Goal: Task Accomplishment & Management: Complete application form

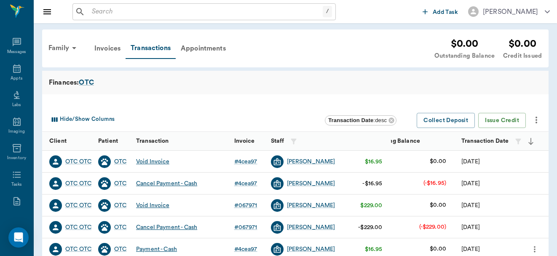
scroll to position [88, 0]
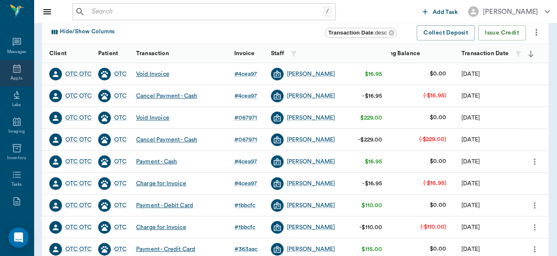
click at [14, 70] on icon at bounding box center [17, 69] width 10 height 10
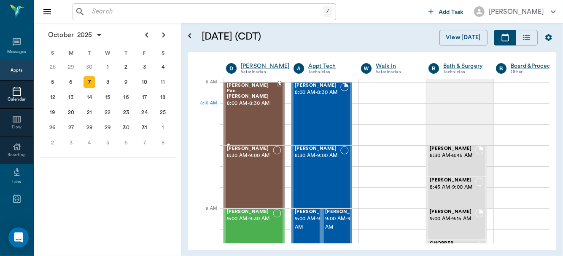
click at [248, 106] on div "Peter Pan Trotter 8:00 AM - 8:30 AM" at bounding box center [252, 114] width 50 height 62
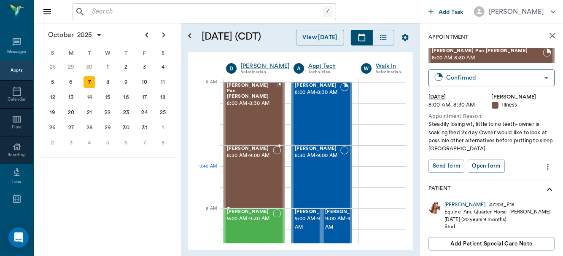
click at [245, 174] on div "Sally Mitchell 8:30 AM - 9:00 AM" at bounding box center [250, 177] width 46 height 62
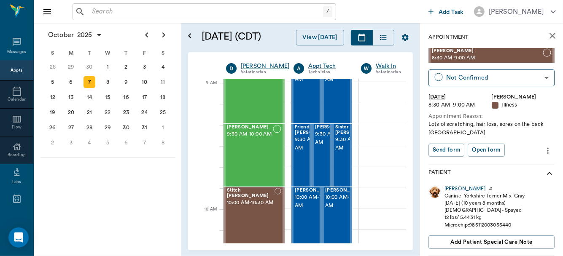
scroll to position [122, 0]
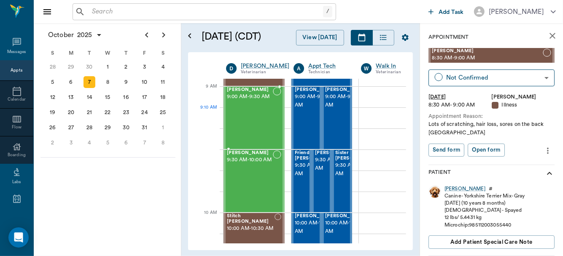
click at [246, 110] on div "Contender Burton 9:00 AM - 9:30 AM" at bounding box center [250, 118] width 46 height 62
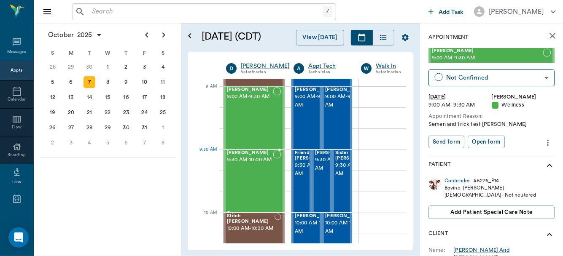
click at [247, 164] on span "9:30 AM - 10:00 AM" at bounding box center [250, 160] width 46 height 8
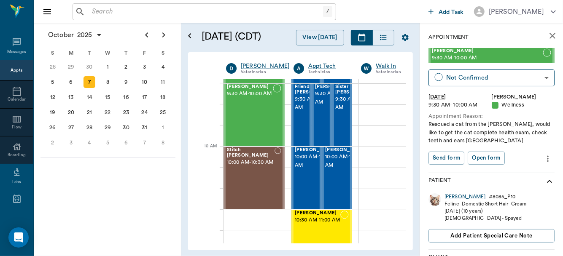
scroll to position [226, 0]
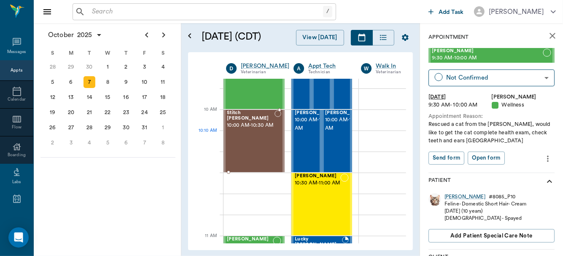
click at [225, 145] on div "Stitch Lawrence 10:00 AM - 10:30 AM" at bounding box center [253, 141] width 61 height 62
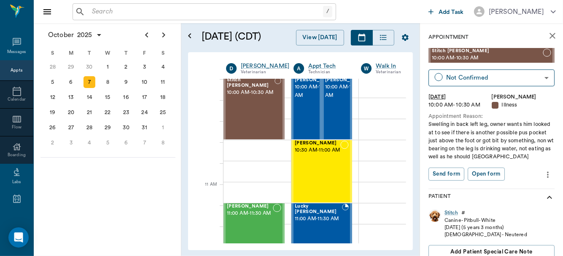
scroll to position [340, 0]
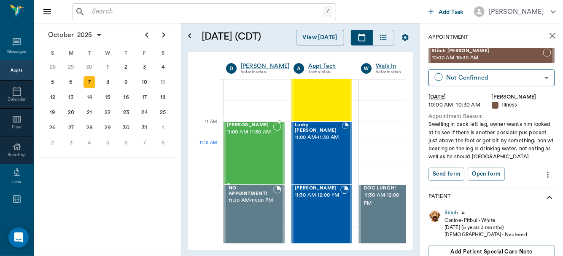
click at [250, 150] on div "Cici Earnest 11:00 AM - 11:30 AM" at bounding box center [250, 154] width 46 height 62
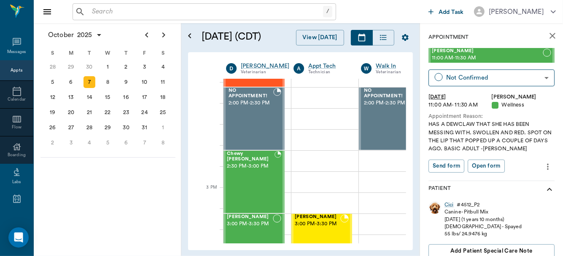
scroll to position [780, 0]
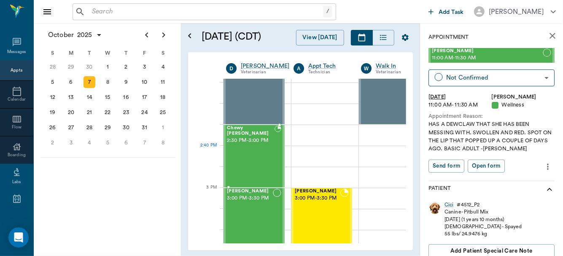
click at [248, 146] on div "Chewy McCasland 2:30 PM - 3:00 PM" at bounding box center [251, 157] width 48 height 62
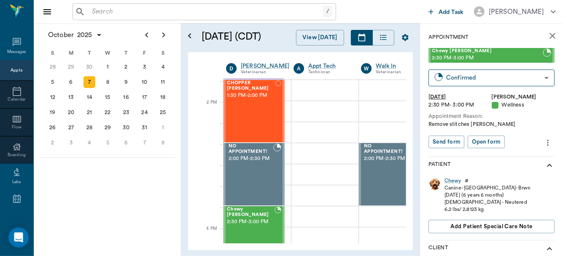
scroll to position [772, 0]
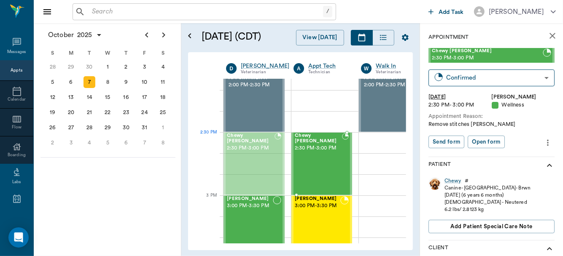
drag, startPoint x: 254, startPoint y: 165, endPoint x: 328, endPoint y: 159, distance: 74.0
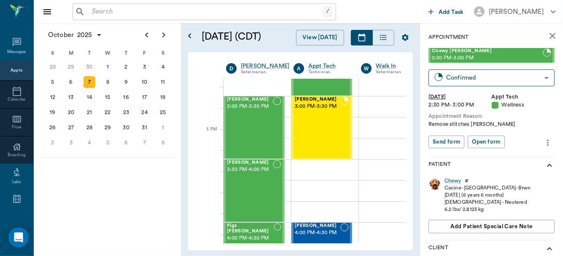
scroll to position [879, 0]
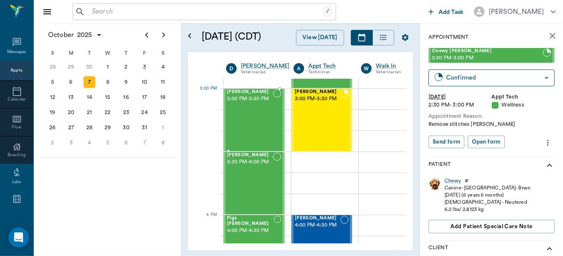
click at [237, 107] on div "Bob Stewart 3:00 PM - 3:30 PM" at bounding box center [250, 120] width 46 height 62
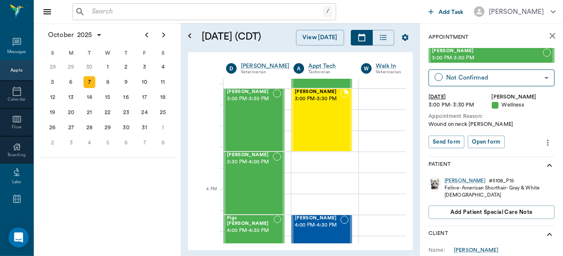
scroll to position [915, 0]
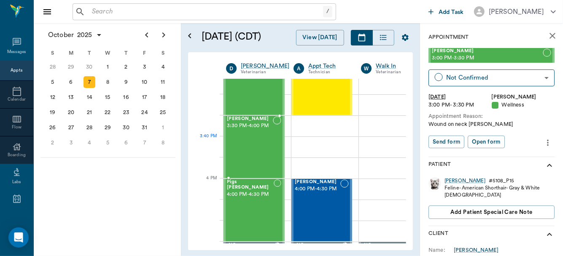
click at [246, 144] on div "Mila Ashmore 3:30 PM - 4:00 PM" at bounding box center [250, 147] width 46 height 62
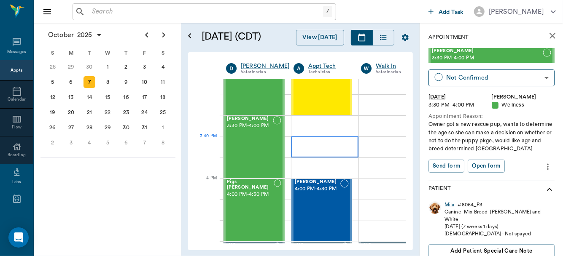
drag, startPoint x: 316, startPoint y: 142, endPoint x: 358, endPoint y: 159, distance: 45.4
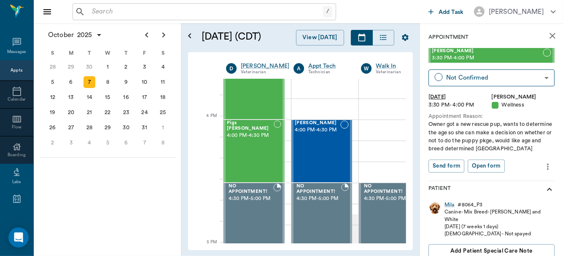
scroll to position [982, 0]
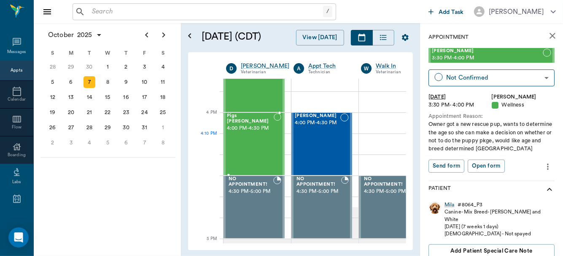
click at [254, 137] on div "Pigs Ingram 4:00 PM - 4:30 PM" at bounding box center [250, 144] width 47 height 62
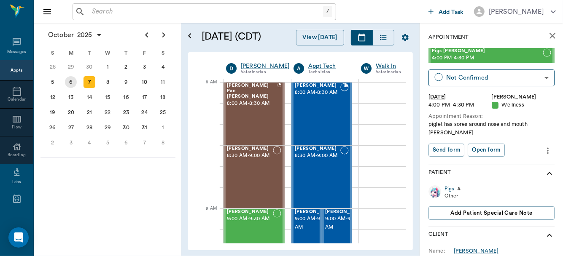
click at [71, 81] on div "6" at bounding box center [71, 82] width 12 height 12
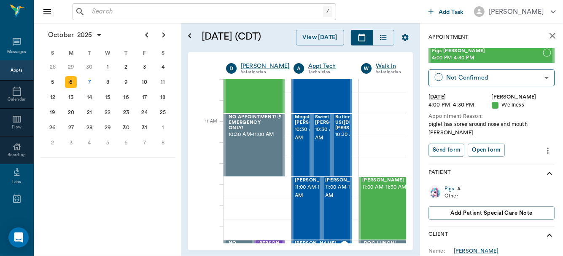
scroll to position [355, 0]
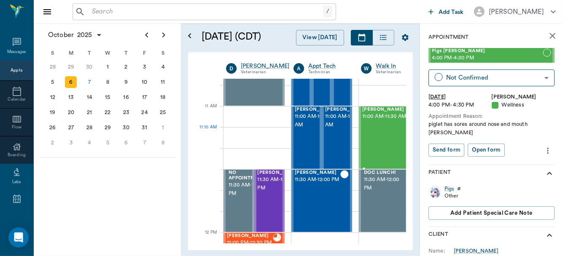
click at [383, 137] on div "Maria Davault 11:00 AM - 11:30 AM" at bounding box center [385, 138] width 46 height 62
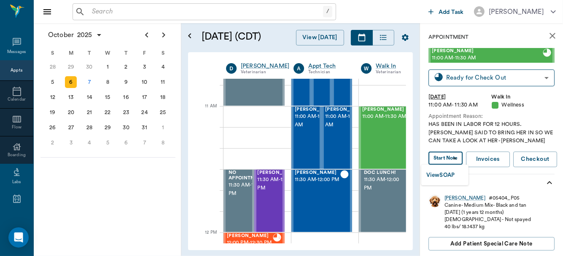
click at [451, 159] on body "/ ​ Add Task Dr. Bert Ellsworth Nectar Messages Appts Calendar Flow Boarding La…" at bounding box center [281, 128] width 563 height 256
click at [451, 159] on div at bounding box center [281, 128] width 563 height 256
click at [451, 159] on body "/ ​ Add Task Dr. Bert Ellsworth Nectar Messages Appts Calendar Flow Boarding La…" at bounding box center [281, 128] width 563 height 256
click at [444, 174] on button "View SOAP" at bounding box center [440, 176] width 29 height 10
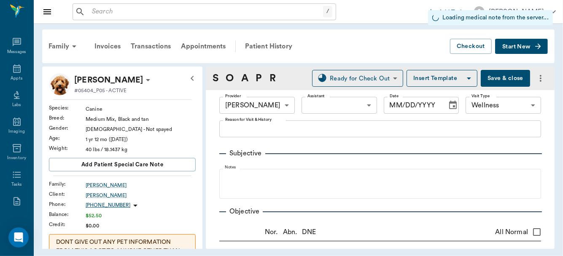
type input "63ec2f075fda476ae8351a4d"
type input "65d2be4f46e3a538d89b8c14"
type input "[DATE]"
type textarea "HAS BEEN IN LABOR FOR 12 HOURS. DOC SAID TO BRING HER IN SO WE CAN TAKE A LOOK …"
type input "1.00"
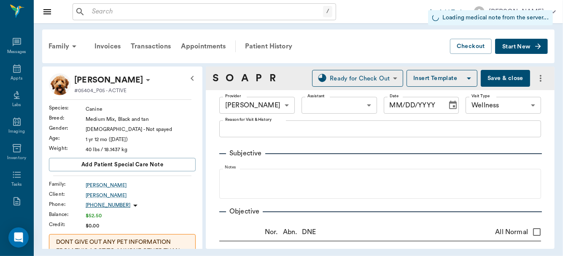
type input "1.00"
type input "0"
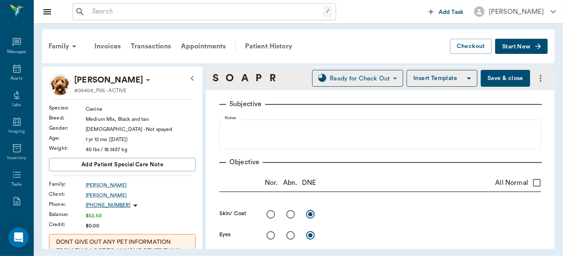
scroll to position [73, 0]
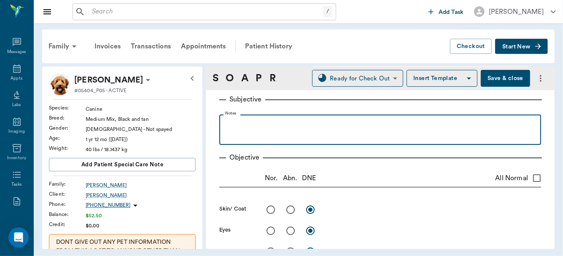
click at [241, 126] on p at bounding box center [379, 124] width 313 height 10
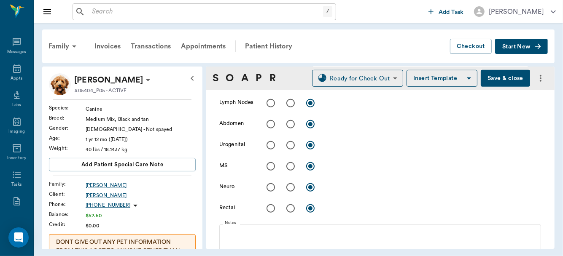
scroll to position [305, 0]
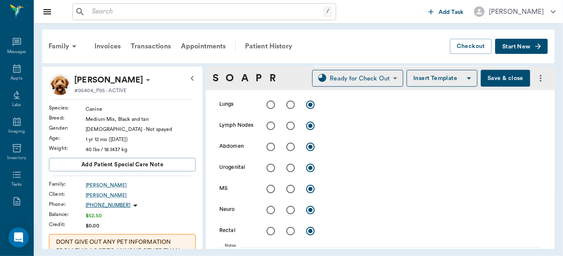
click at [267, 168] on input "radio" at bounding box center [271, 168] width 18 height 18
radio input "true"
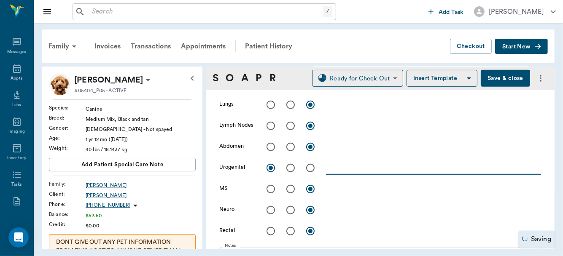
click at [336, 170] on textarea at bounding box center [433, 168] width 215 height 10
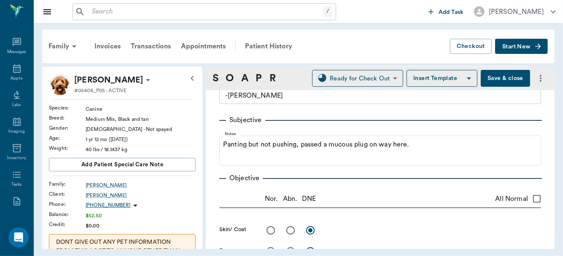
scroll to position [42, 0]
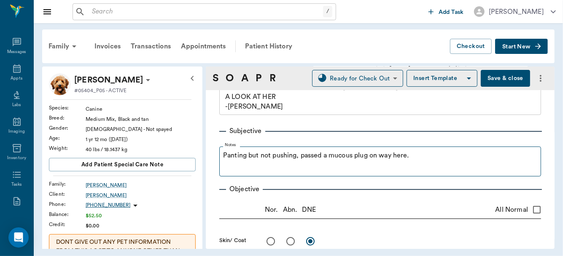
type textarea "Vagina mostly dilated, nothing engaged, no discharge. US revealed live puppies,…"
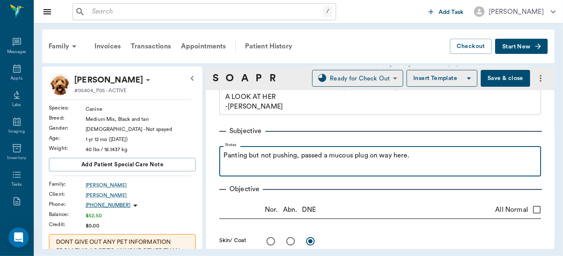
click at [424, 159] on p "Panting but not pushing, passed a mucous plug on way here." at bounding box center [379, 156] width 313 height 10
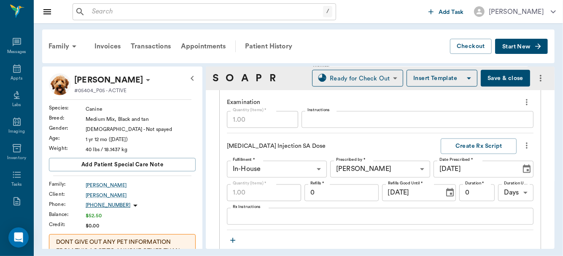
scroll to position [785, 0]
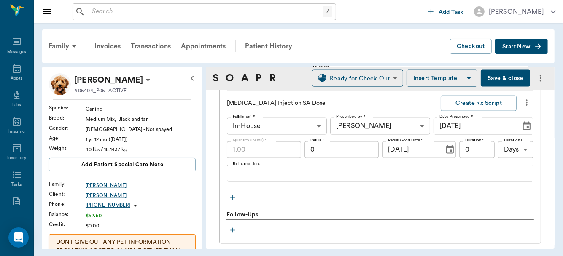
click at [272, 169] on textarea "Rx Instructions" at bounding box center [380, 174] width 295 height 10
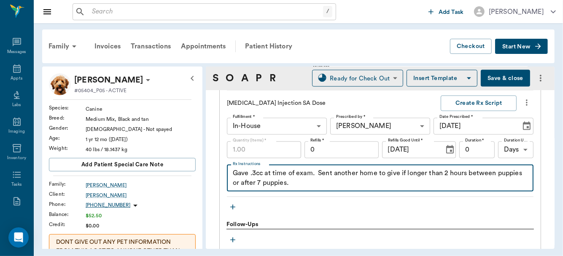
type textarea "Gave .3cc at time of exam. Sent another home to give if longer than 2 hours bet…"
click at [500, 76] on button "Save & close" at bounding box center [505, 78] width 49 height 17
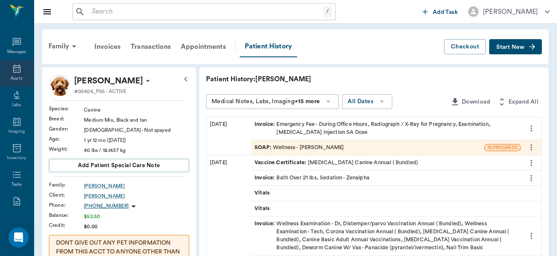
click at [13, 70] on icon at bounding box center [17, 69] width 8 height 8
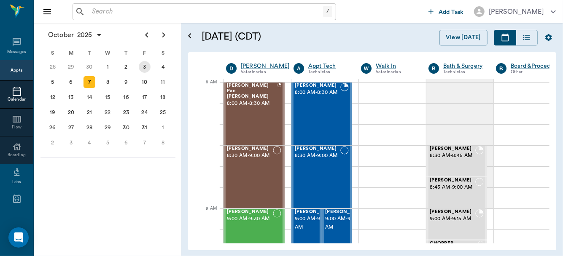
click at [144, 67] on div "3" at bounding box center [145, 67] width 12 height 12
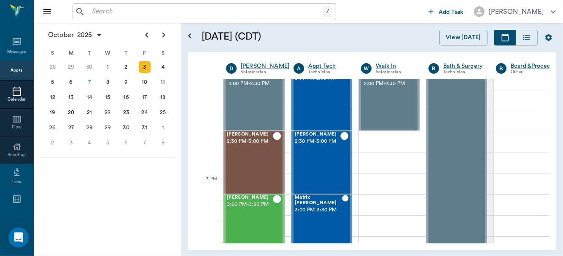
scroll to position [792, 0]
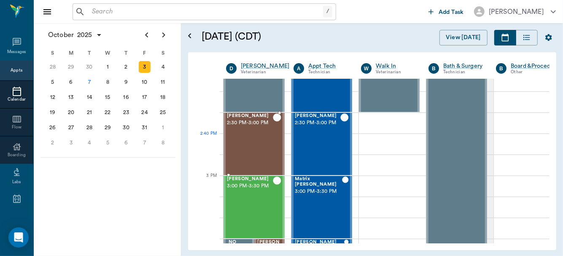
click at [247, 145] on div "Dulce Austin 2:30 PM - 3:00 PM" at bounding box center [250, 144] width 46 height 62
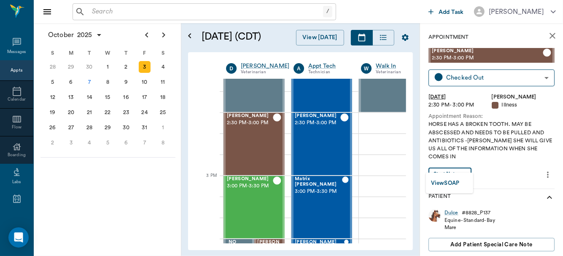
click at [456, 163] on body "/ ​ Add Task Dr. Bert Ellsworth Nectar Messages Appts Calendar Flow Boarding La…" at bounding box center [281, 128] width 563 height 256
click at [451, 184] on button "View SOAP" at bounding box center [445, 184] width 29 height 10
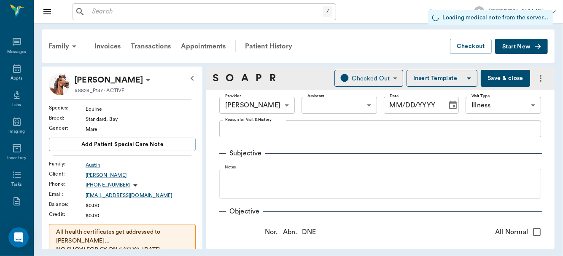
type input "63ec2f075fda476ae8351a4d"
type input "65d2be4f46e3a538d89b8c15"
type input "[DATE]"
type textarea "HORSE HAS A BROKEN TOOTH. MAY BE ABSCESSED AND NEEDS TO BE PULLED AND ANTIBIOTI…"
type input "1.00"
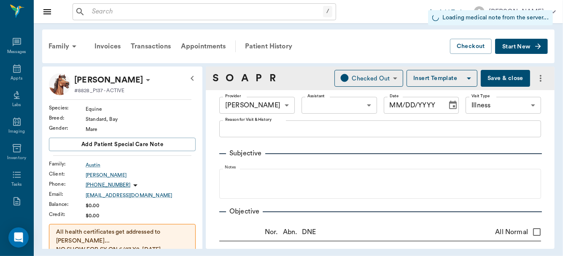
type input "0"
type textarea "APPLY 1/4" STRIP TO MEDIAL CANTHUS ON R EYE 3 TIMES DAILY FOR 7-10 DAYS"
type input "1.00"
type input "16.50"
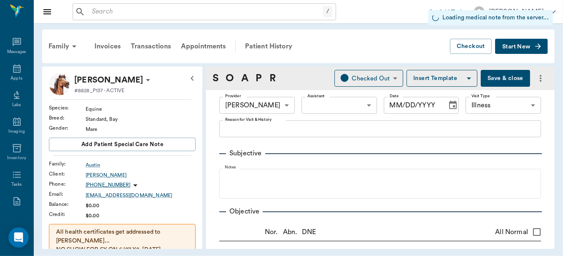
type input "0"
type input "1.00"
type input "0"
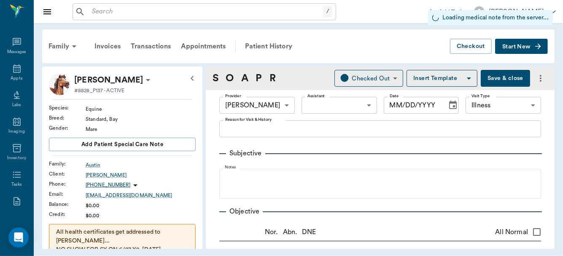
type textarea "Give 2 scoops once daily starting Tuesday"
type input "1.00"
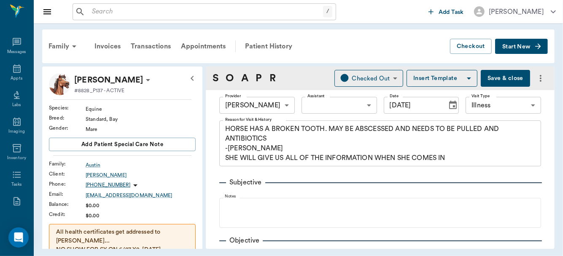
scroll to position [45, 0]
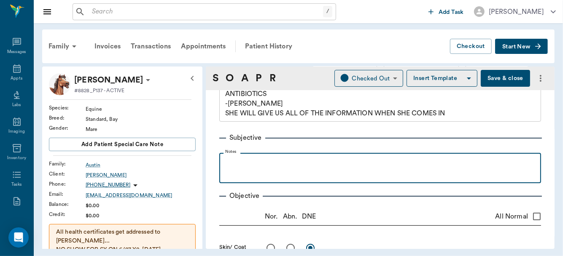
click at [245, 161] on p at bounding box center [379, 162] width 313 height 10
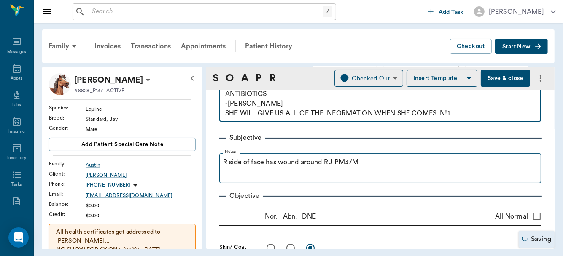
type textarea "HORSE HAS A BROKEN TOOTH. MAY BE ABSCESSED AND NEEDS TO BE PULLED AND ANTIBIOTI…"
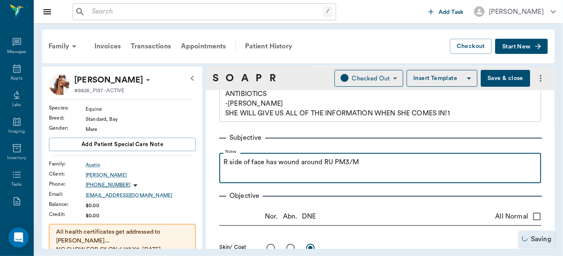
click at [362, 163] on p "R side of face has wound around RU PM3/M" at bounding box center [379, 162] width 313 height 10
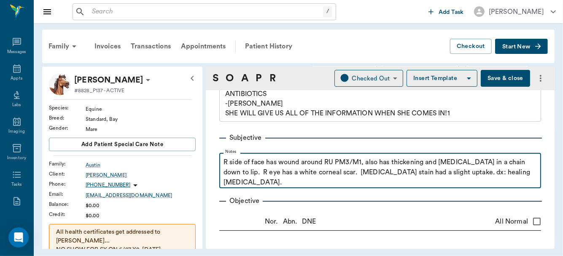
click at [310, 184] on p "R side of face has wound around RU PM3/M1, also has thickening and pyoderma in …" at bounding box center [379, 172] width 313 height 30
click at [242, 183] on p "R side of face has wound around RU PM3/M1, also has thickening and pyoderma in …" at bounding box center [379, 172] width 313 height 30
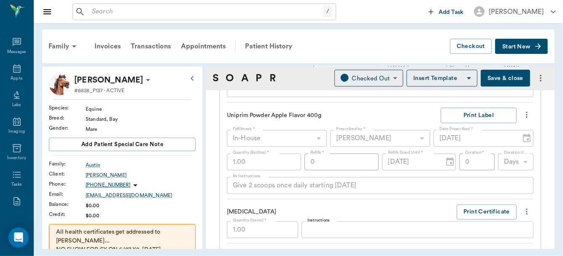
scroll to position [885, 0]
click at [502, 78] on button "Save & close" at bounding box center [505, 78] width 49 height 17
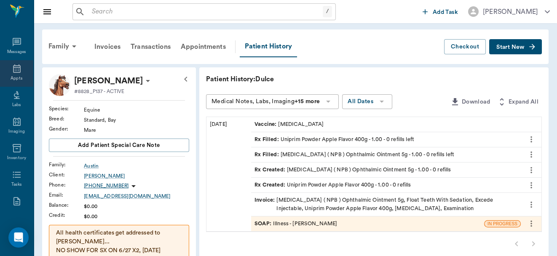
click at [19, 72] on div "Appts" at bounding box center [16, 73] width 33 height 27
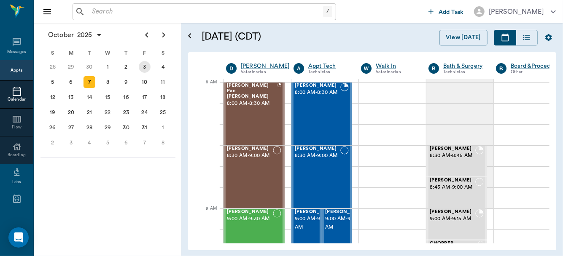
click at [145, 67] on div "3" at bounding box center [145, 67] width 12 height 12
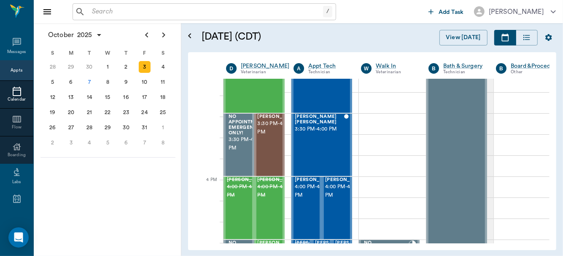
scroll to position [914, 0]
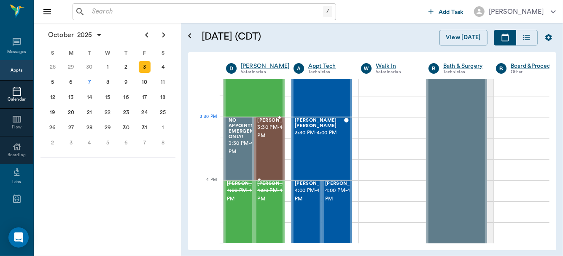
click at [269, 135] on span "3:30 PM - 4:00 PM" at bounding box center [279, 132] width 42 height 17
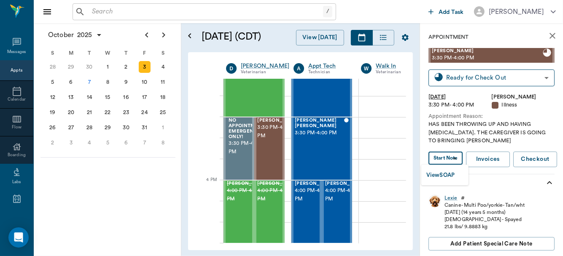
click at [445, 156] on body "/ ​ Add Task Dr. Bert Ellsworth Nectar Messages Appts Calendar Flow Boarding La…" at bounding box center [281, 128] width 563 height 256
click at [440, 174] on button "View SOAP" at bounding box center [440, 176] width 29 height 10
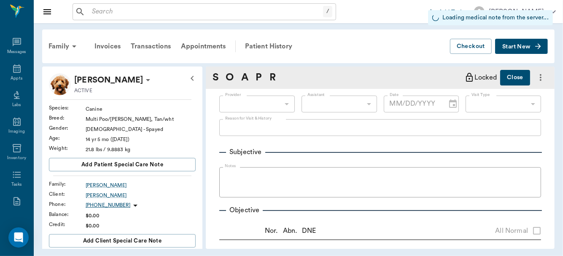
type input "63ec2f075fda476ae8351a4d"
type input "65d2be4f46e3a538d89b8c15"
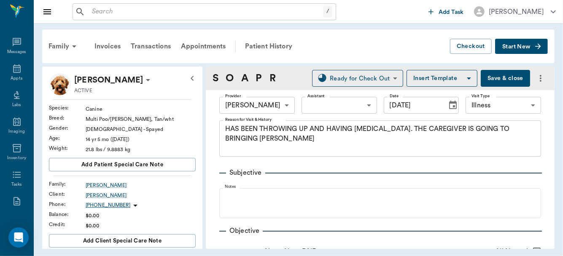
type input "[DATE]"
type textarea "HAS BEEN THROWING UP AND HAVING [MEDICAL_DATA]. THE CAREGIVER IS GOING TO BRING…"
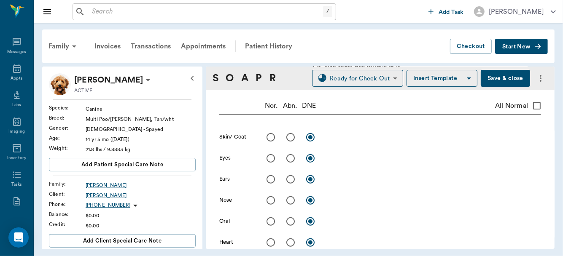
scroll to position [258, 0]
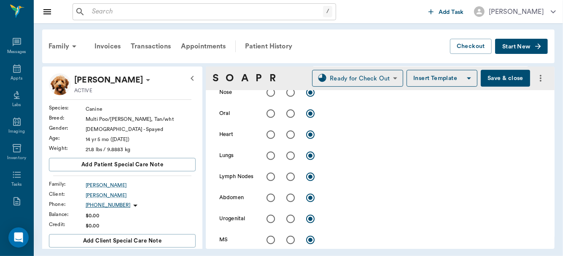
click at [555, 112] on div "Family Invoices Transactions Appointments Patient History Checkout Start New Le…" at bounding box center [298, 139] width 529 height 232
click at [551, 112] on div "Family Invoices Transactions Appointments Patient History Checkout Start New Le…" at bounding box center [298, 139] width 529 height 232
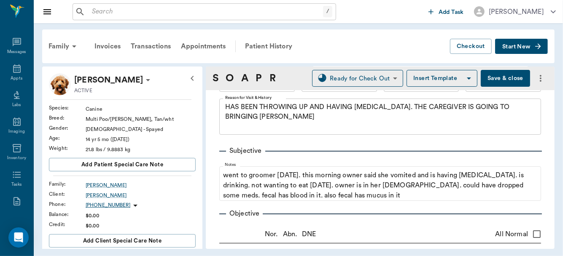
scroll to position [34, 0]
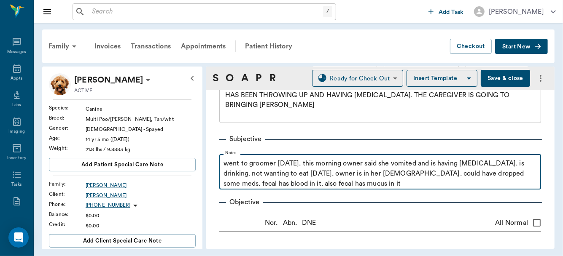
click at [305, 165] on p "went to groomer yesterday. this morning owner said she vomited and is having di…" at bounding box center [379, 174] width 313 height 30
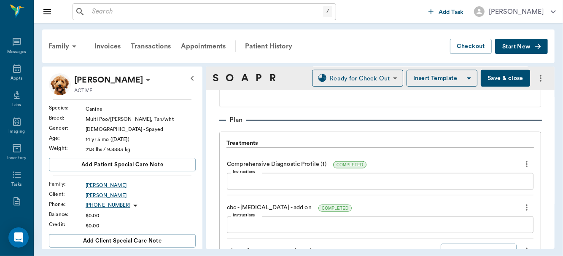
scroll to position [612, 0]
click at [239, 180] on textarea "Instructions" at bounding box center [380, 182] width 295 height 10
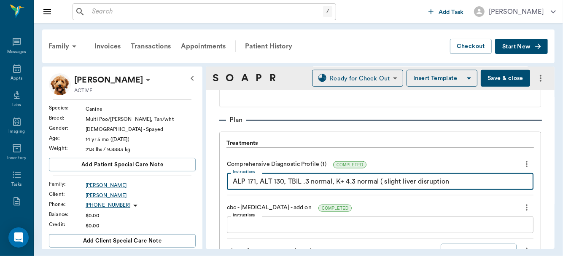
type textarea "ALP 171, ALT 130, TBIL .3 normal, K+ 4.3 normal ( slight liver disruption)"
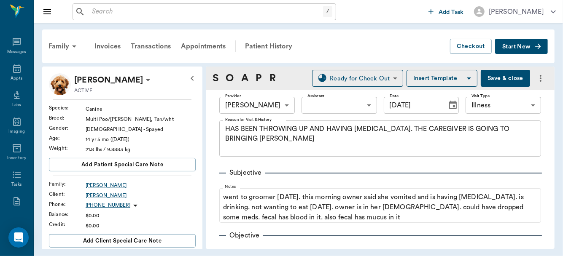
scroll to position [612, 0]
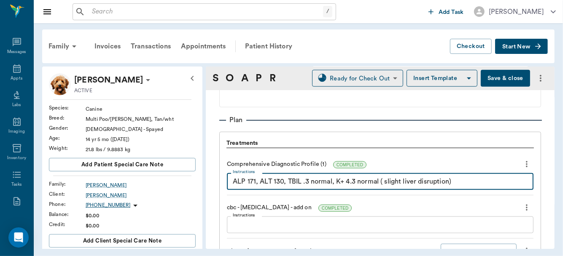
type textarea "ALP 171, ALT 130, TBIL .3 normal, K+ 4.3 normal ( slight liver disruption)"
click at [253, 221] on textarea "Instructions" at bounding box center [380, 226] width 295 height 10
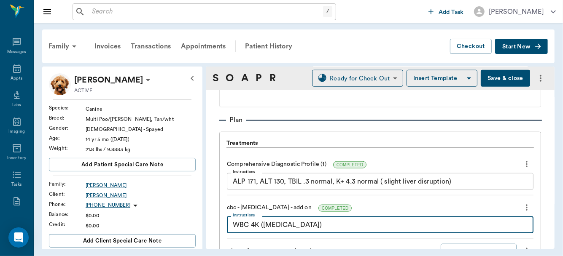
click at [263, 222] on textarea "WBC 4K ([MEDICAL_DATA])" at bounding box center [380, 226] width 295 height 10
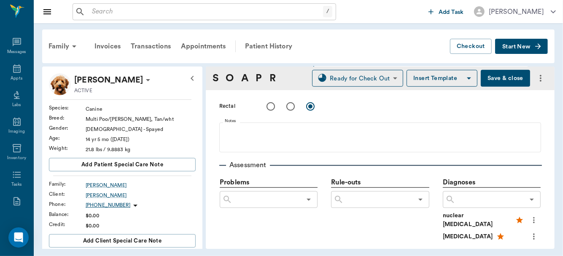
scroll to position [449, 0]
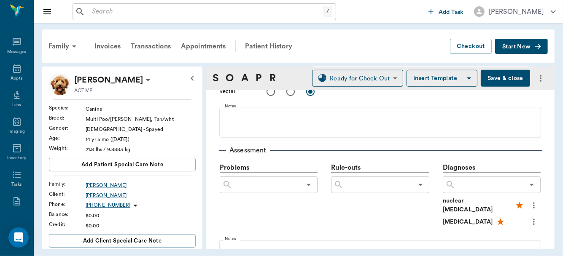
type textarea "WBC 4K (slight panleukopenia)"
click at [468, 186] on input "text" at bounding box center [489, 185] width 69 height 12
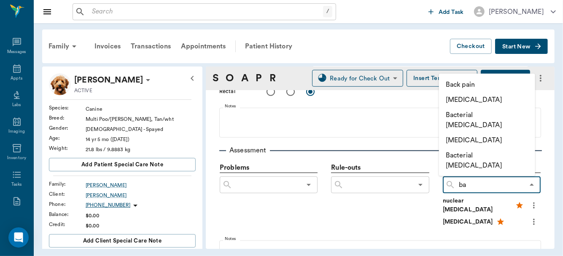
type input "bac"
click at [478, 188] on li "BACTERIAL [MEDICAL_DATA]" at bounding box center [487, 200] width 96 height 25
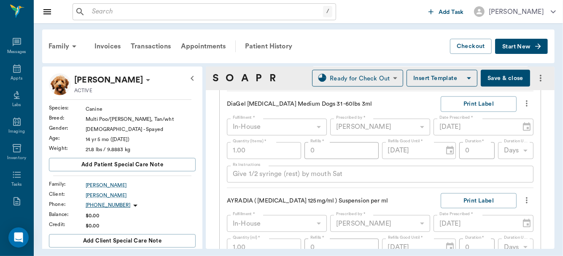
scroll to position [789, 0]
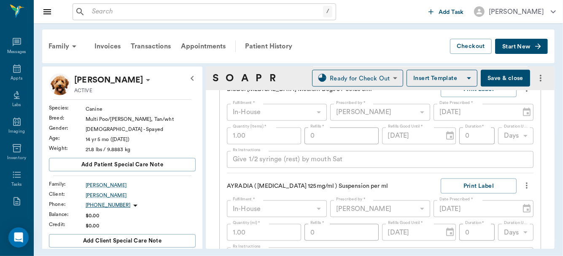
click at [487, 80] on button "Save & close" at bounding box center [505, 78] width 49 height 17
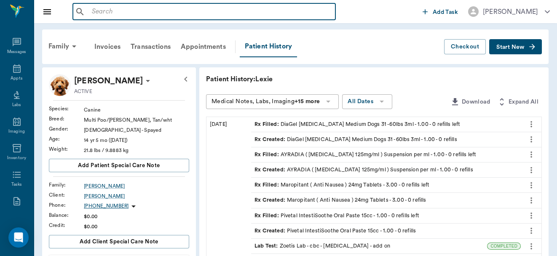
click at [134, 13] on input "text" at bounding box center [211, 12] width 244 height 12
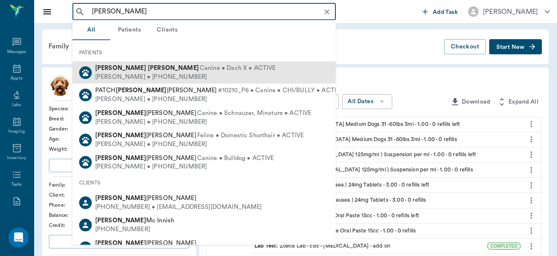
click at [126, 72] on div "[PERSON_NAME] Canine • Dach X • ACTIVE" at bounding box center [185, 68] width 181 height 9
type input "[PERSON_NAME]"
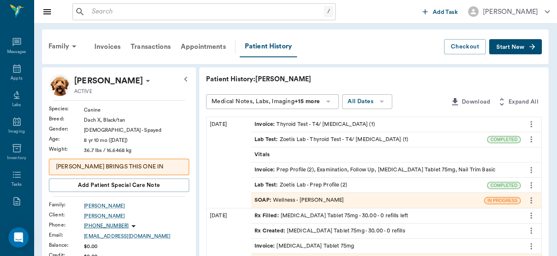
click at [296, 199] on div "SOAP : Wellness - [PERSON_NAME]" at bounding box center [299, 200] width 89 height 8
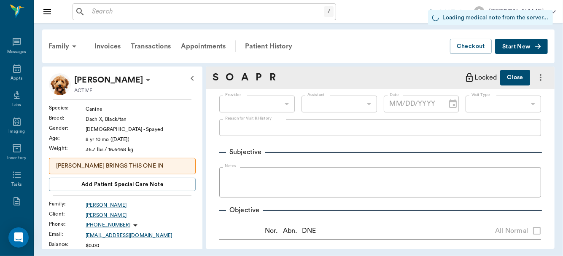
type input "63ec2f075fda476ae8351a4d"
type input "65d2be4f46e3a538d89b8c14"
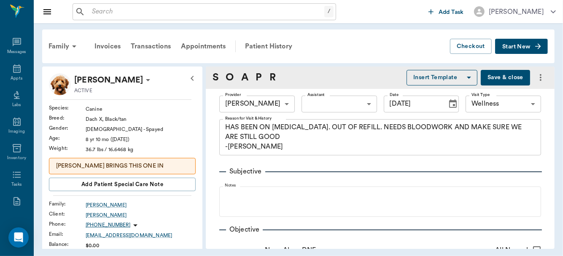
type input "[DATE]"
type textarea "HAS BEEN ON [MEDICAL_DATA]. OUT OF REFILL. NEEDS BLOODWORK AND MAKE SURE WE ARE…"
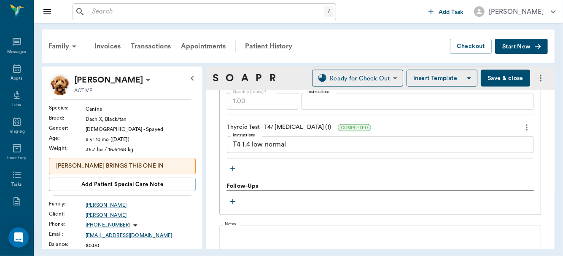
scroll to position [830, 0]
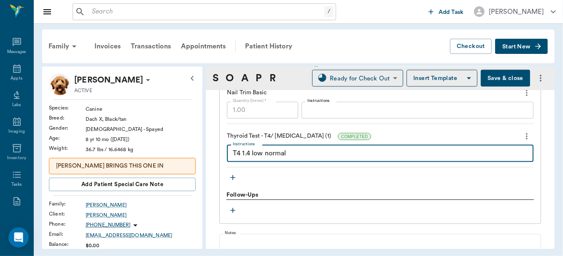
click at [320, 156] on textarea "T4 1.4 low normal" at bounding box center [380, 154] width 295 height 10
type textarea "T4 1.4 low normal, Chol 435 2x elevation"
click at [497, 74] on button "Save & close" at bounding box center [505, 78] width 49 height 17
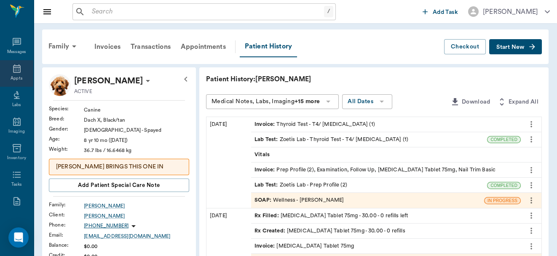
click at [15, 75] on div "Appts" at bounding box center [16, 73] width 33 height 27
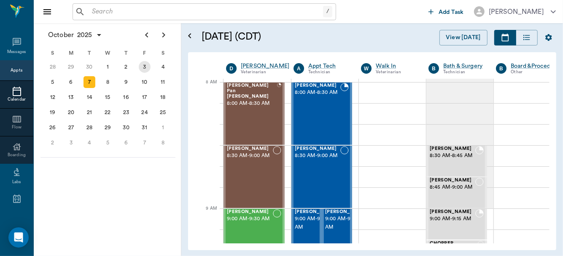
click at [144, 67] on div "3" at bounding box center [145, 67] width 12 height 12
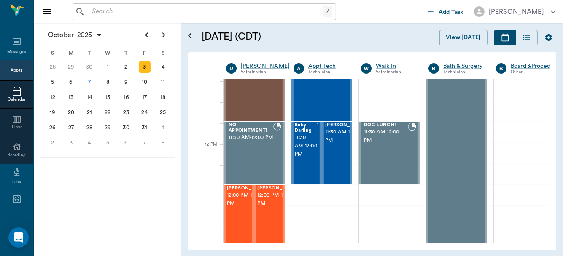
scroll to position [492, 0]
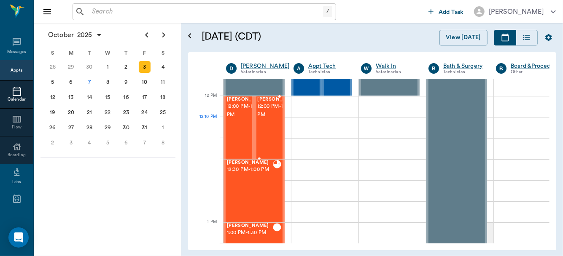
click at [261, 119] on span "12:00 PM - 12:30 PM" at bounding box center [279, 110] width 42 height 17
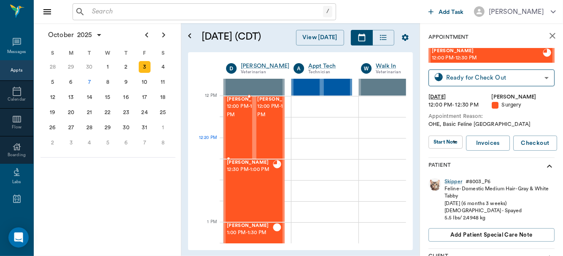
click at [239, 140] on div "[PERSON_NAME] 12:00 PM - 12:30 PM" at bounding box center [248, 128] width 42 height 62
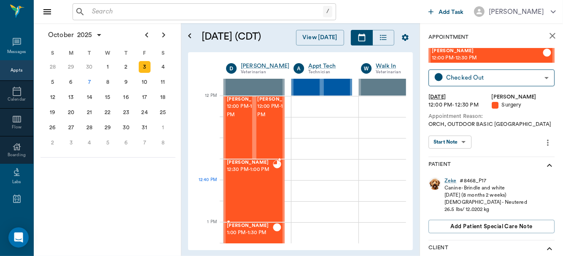
click at [249, 188] on div "[PERSON_NAME] 12:30 PM - 1:00 PM" at bounding box center [250, 191] width 46 height 62
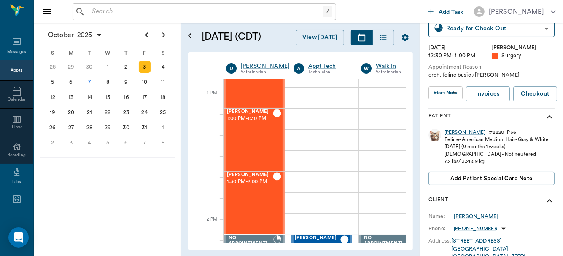
scroll to position [621, 0]
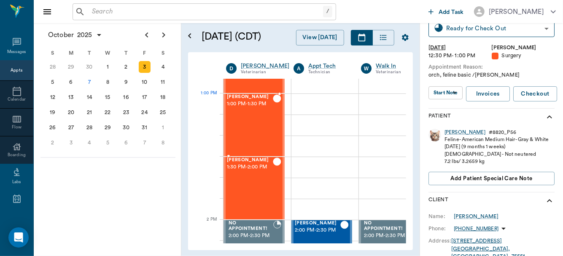
click at [244, 112] on div "[PERSON_NAME] 1:00 PM - 1:30 PM" at bounding box center [250, 125] width 46 height 62
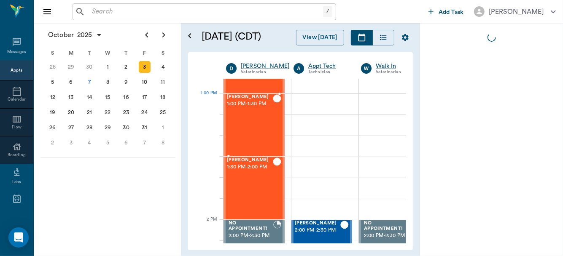
scroll to position [0, 0]
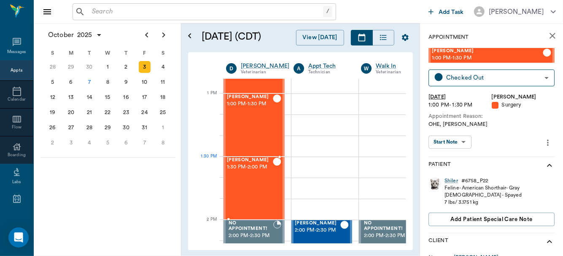
click at [248, 172] on div "[PERSON_NAME] 1:30 PM - 2:00 PM" at bounding box center [250, 189] width 46 height 62
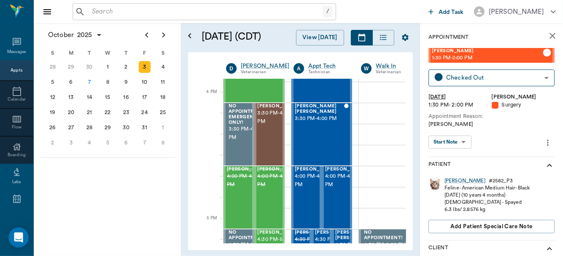
scroll to position [1002, 0]
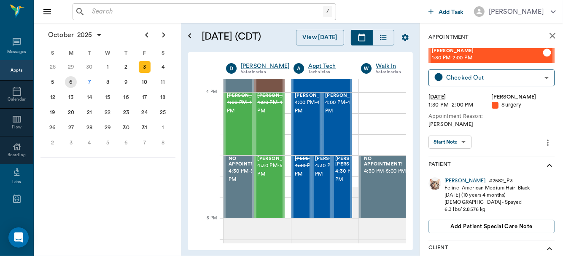
click at [70, 81] on div "6" at bounding box center [71, 82] width 12 height 12
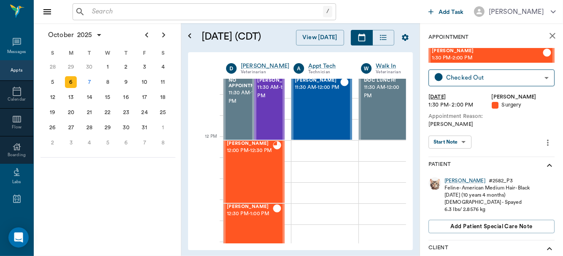
scroll to position [451, 0]
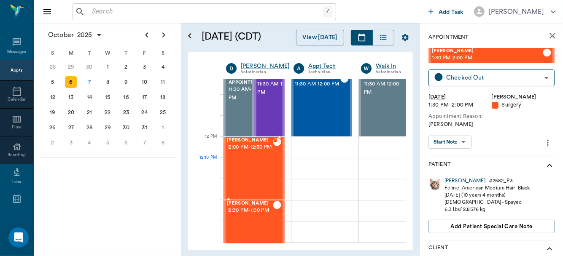
click at [255, 160] on div "[PERSON_NAME] 12:00 PM - 12:30 PM" at bounding box center [250, 169] width 46 height 62
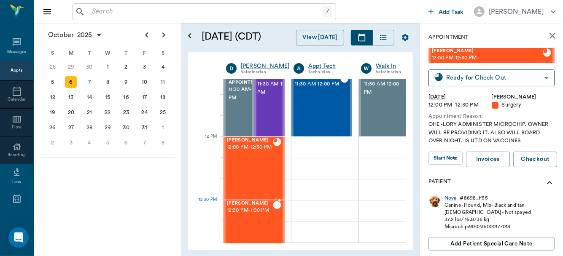
click at [247, 214] on span "12:30 PM - 1:00 PM" at bounding box center [250, 211] width 46 height 8
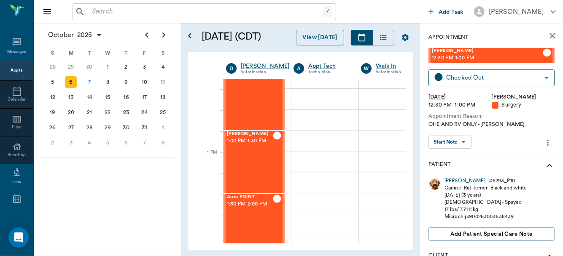
scroll to position [606, 0]
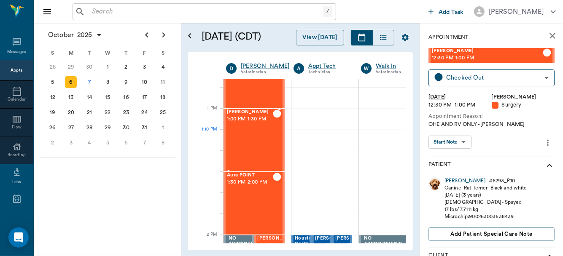
click at [254, 136] on div "[PERSON_NAME] 1:00 PM - 1:30 PM" at bounding box center [250, 141] width 46 height 62
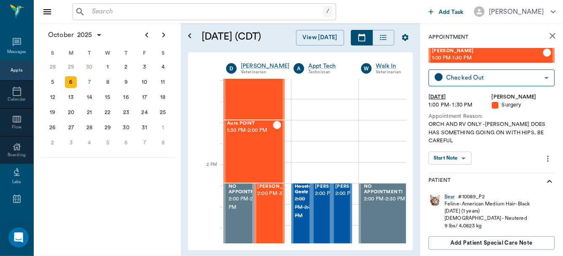
scroll to position [676, 0]
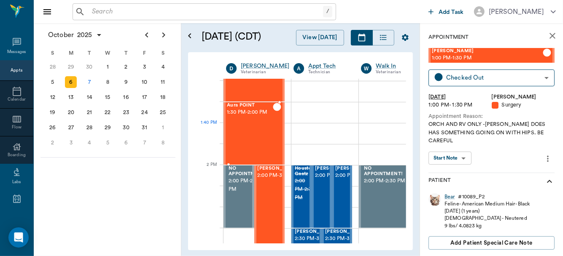
click at [251, 135] on div "Aura POINT 1:30 PM - 2:00 PM" at bounding box center [250, 134] width 46 height 62
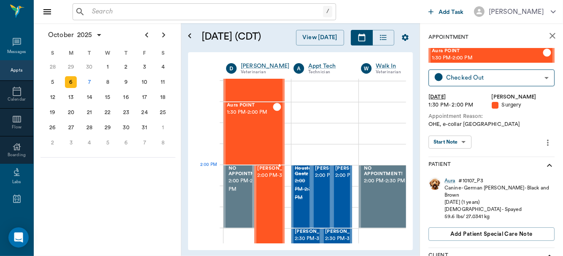
click at [269, 179] on span "2:00 PM - 3:30 PM" at bounding box center [279, 176] width 42 height 8
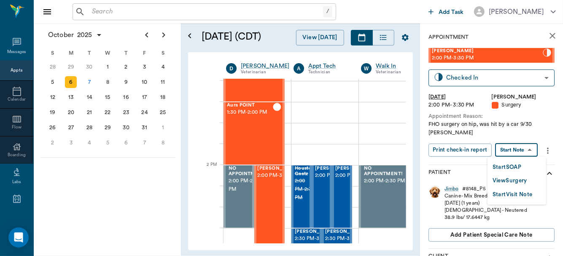
click at [522, 149] on body "/ ​ Add Task [PERSON_NAME] Nectar Messages Appts Calendar Flow Boarding Labs Im…" at bounding box center [281, 128] width 563 height 256
drag, startPoint x: 516, startPoint y: 165, endPoint x: 516, endPoint y: 179, distance: 13.5
click at [516, 179] on ul "Start SOAP View Surgery Start Visit Note" at bounding box center [516, 181] width 59 height 48
click at [516, 179] on button "View Surgery" at bounding box center [509, 181] width 35 height 10
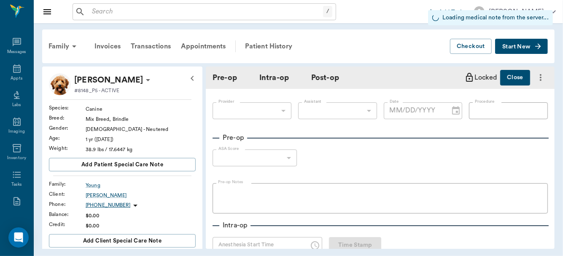
type input "63ec2f075fda476ae8351a4d"
type input "63ec2e7e52e12b0ba117b124"
type input "[MEDICAL_DATA]"
type input "1"
radio input "true"
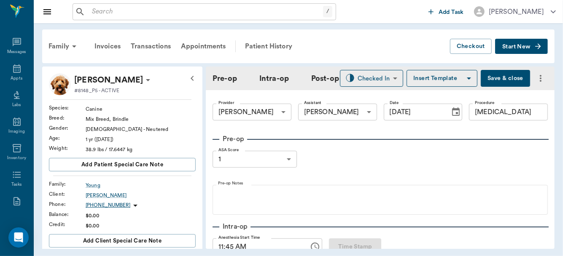
type input "[DATE]"
type input "11:45 AM"
type input "12:13 PM"
type input "01:03 PM"
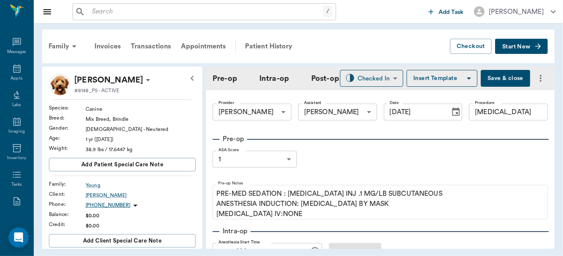
type input "98"
type input "101"
type input "8"
type input "99"
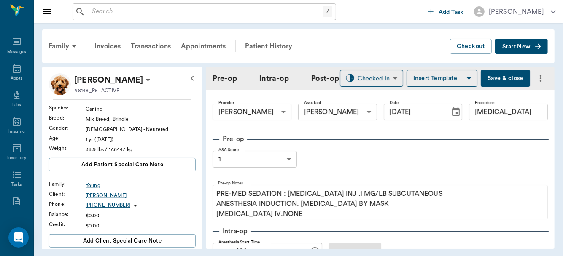
type input "7"
type input "99"
type input "100"
type input "18"
type input "99"
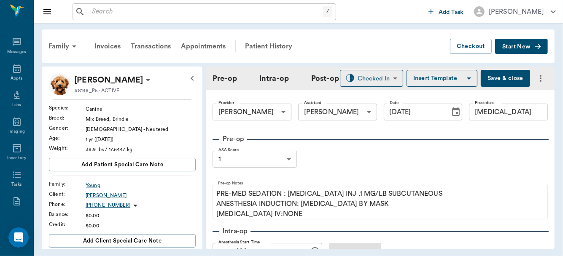
type input "95"
type input "8"
type input "99"
type input "93"
type input "5"
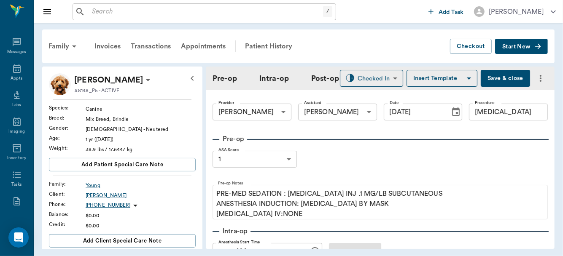
type input "85"
type input "99"
type input "95"
type input "8"
type input "100"
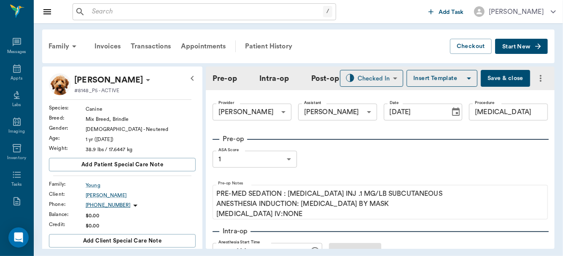
type input "93"
type input "5"
type input "100"
type input "92"
type input "5"
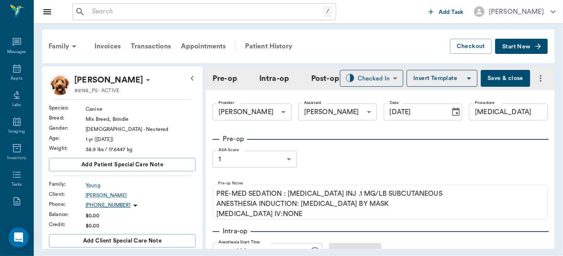
type input "100"
type input "91"
type input "4"
type input "100"
type input "88"
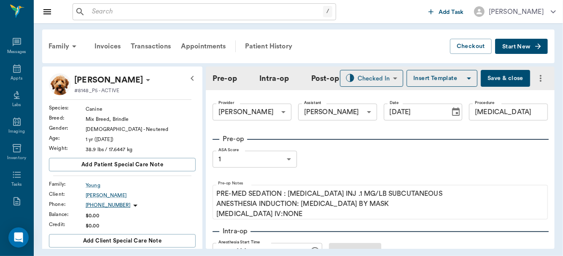
type input "7"
type input "84"
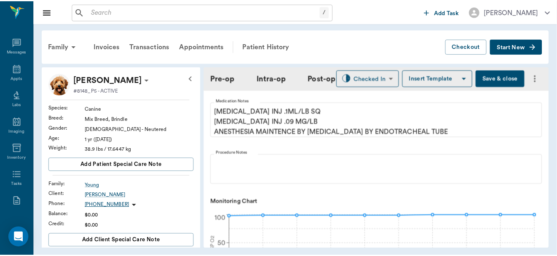
scroll to position [223, 0]
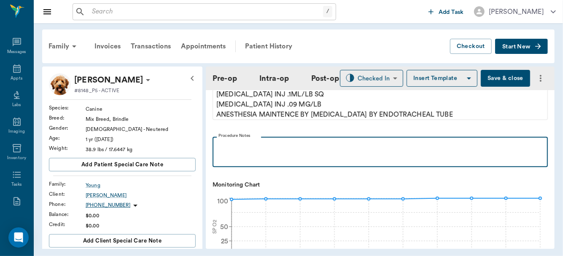
click at [239, 151] on p at bounding box center [380, 146] width 327 height 10
click at [234, 151] on p "Incisoion made over R hip joint" at bounding box center [380, 146] width 327 height 10
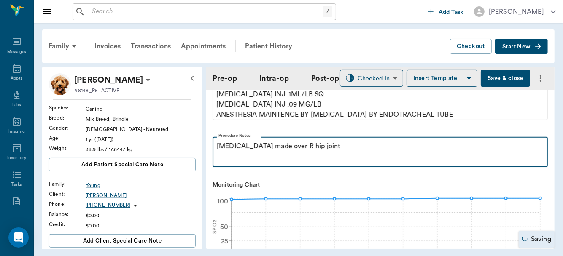
click at [347, 151] on p "[MEDICAL_DATA] made over R hip joint" at bounding box center [380, 146] width 327 height 10
click at [375, 151] on p "[MEDICAL_DATA] made over R hip joint, transected tensor fasia lata muscle" at bounding box center [380, 146] width 327 height 10
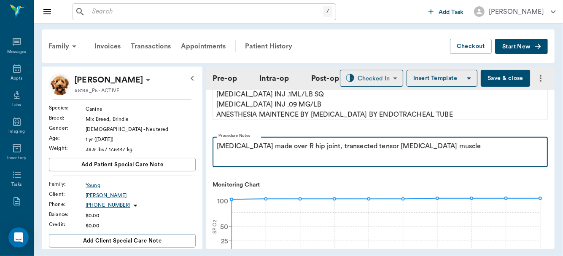
click at [435, 151] on p "[MEDICAL_DATA] made over R hip joint, transected tensor [MEDICAL_DATA] muscle" at bounding box center [380, 146] width 327 height 10
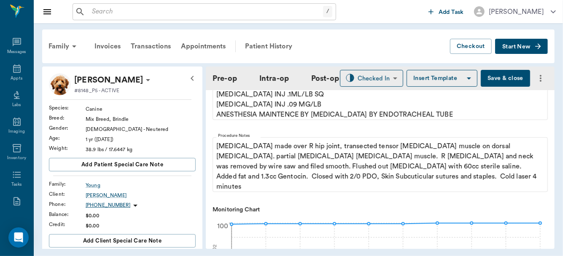
click at [495, 83] on button "Save & close" at bounding box center [505, 78] width 49 height 17
